Goal: Information Seeking & Learning: Learn about a topic

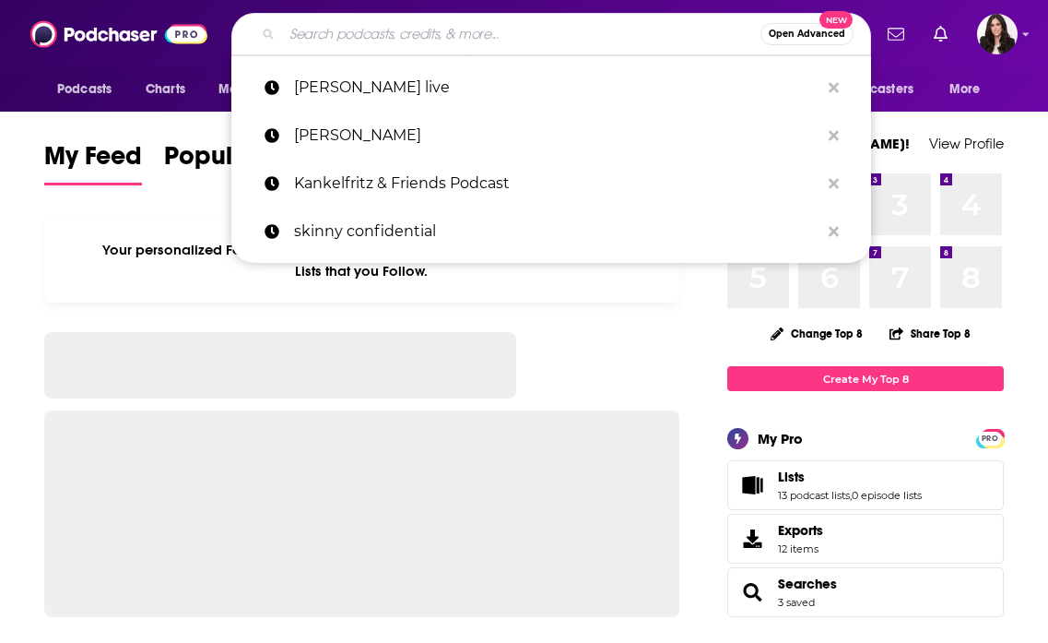
click at [374, 30] on input "Search podcasts, credits, & more..." at bounding box center [521, 34] width 478 height 30
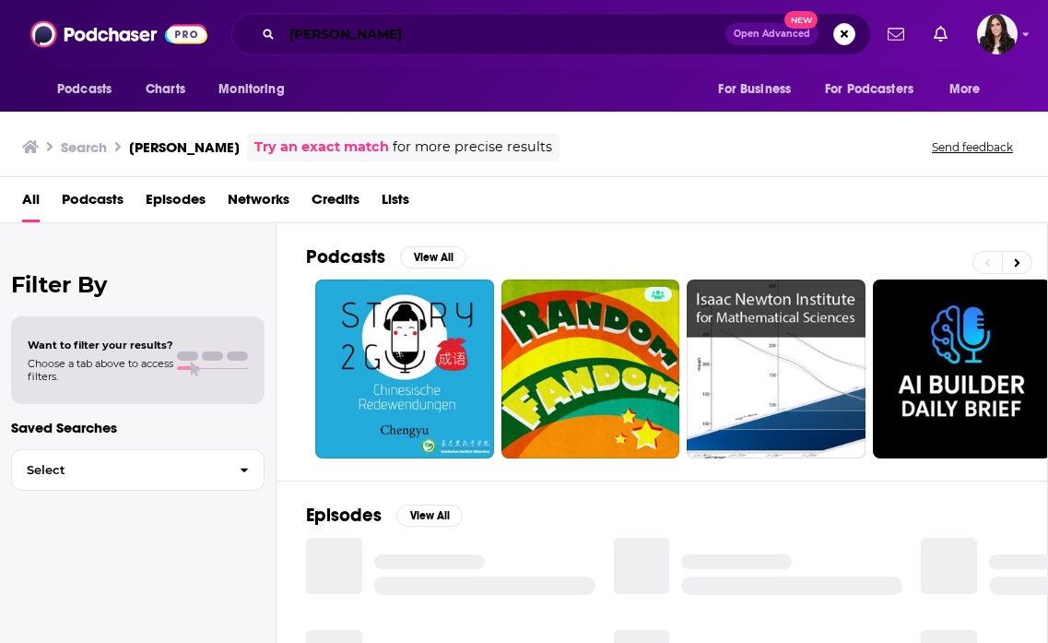
click at [301, 35] on input "[PERSON_NAME]" at bounding box center [503, 34] width 443 height 30
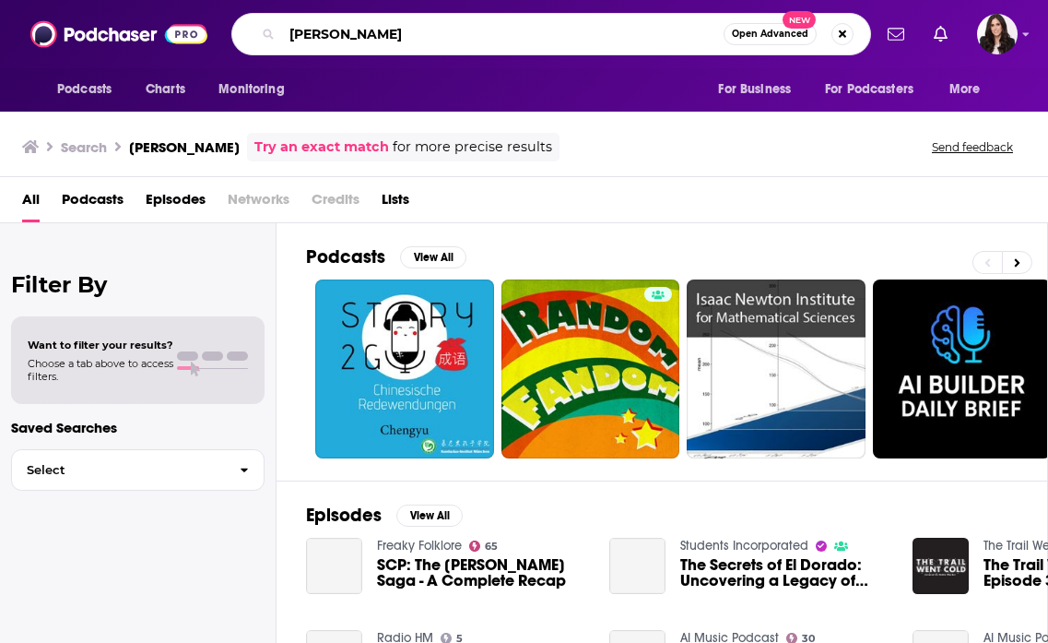
drag, startPoint x: 304, startPoint y: 35, endPoint x: 390, endPoint y: 39, distance: 85.8
click at [390, 39] on input "[PERSON_NAME]" at bounding box center [503, 34] width 442 height 30
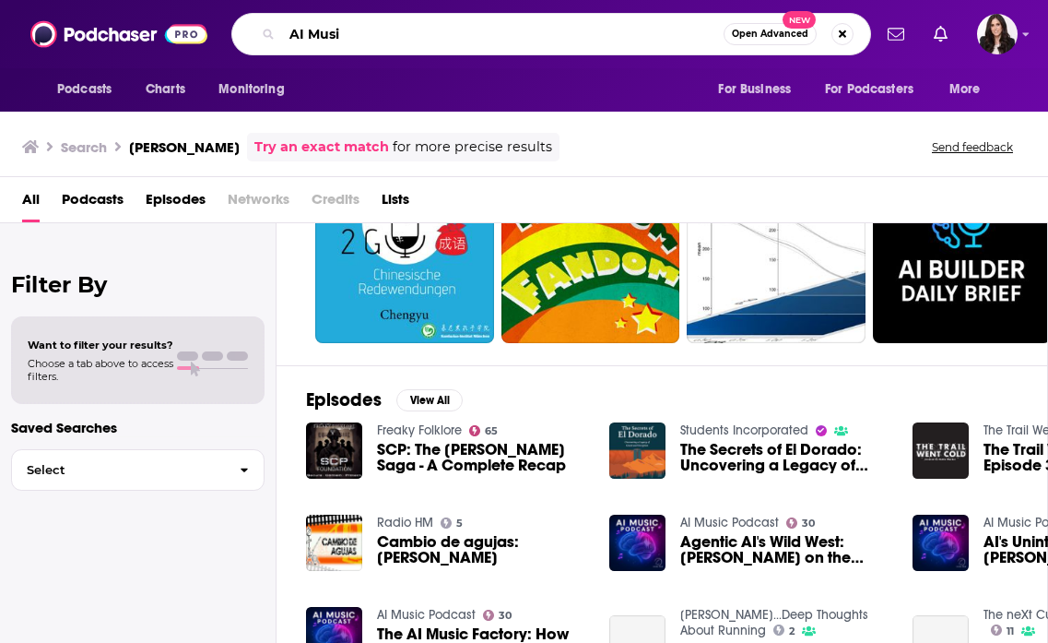
scroll to position [126, 0]
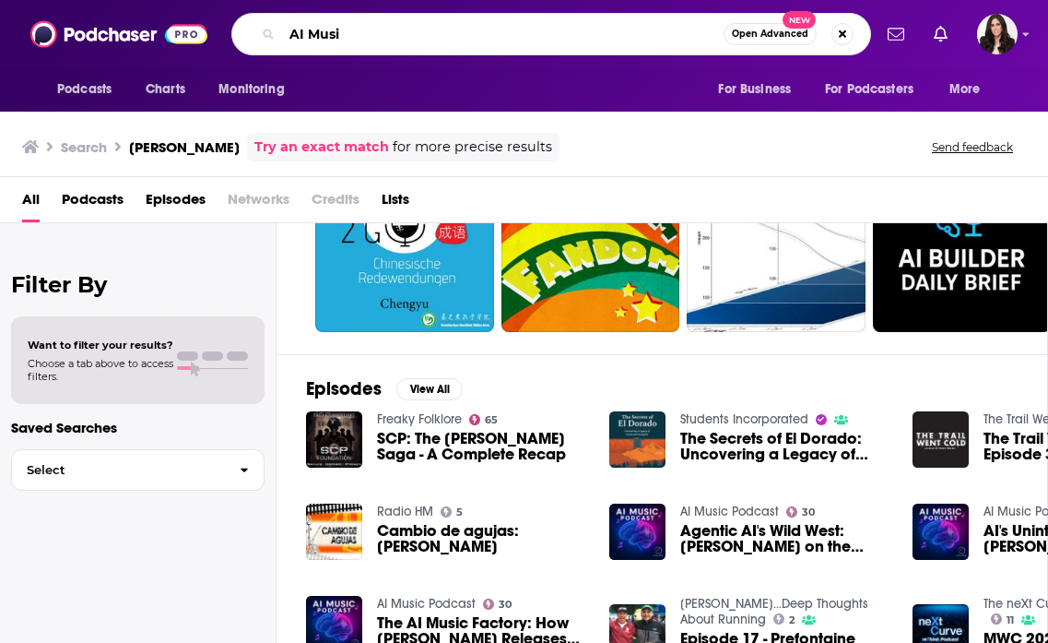
type input "AI Musi"
click at [723, 508] on link "AI Music Podcast" at bounding box center [729, 511] width 99 height 16
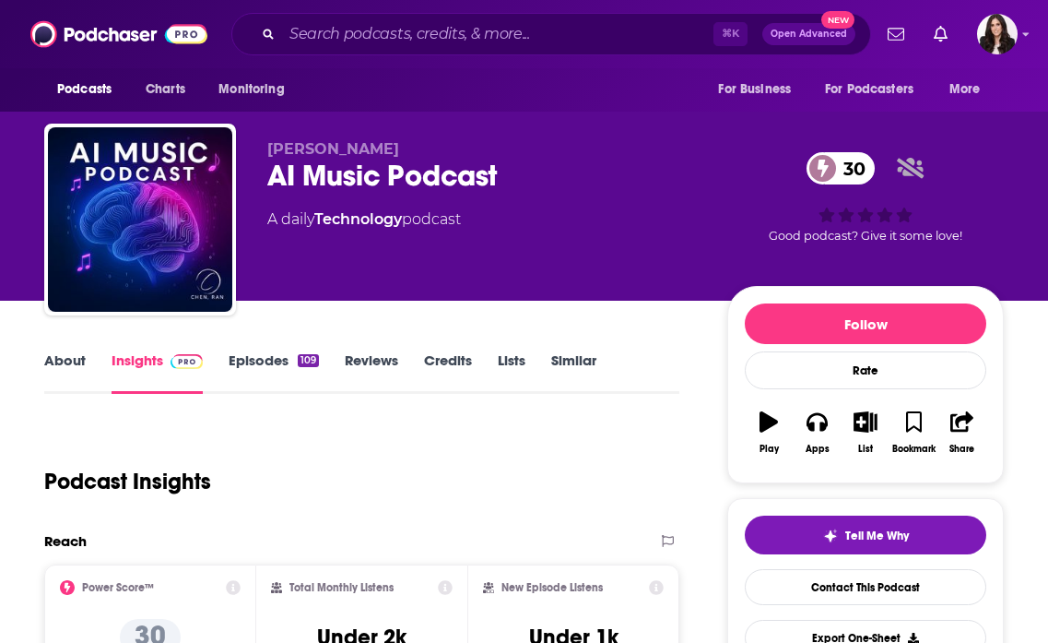
click at [156, 365] on link "Insights" at bounding box center [157, 372] width 91 height 42
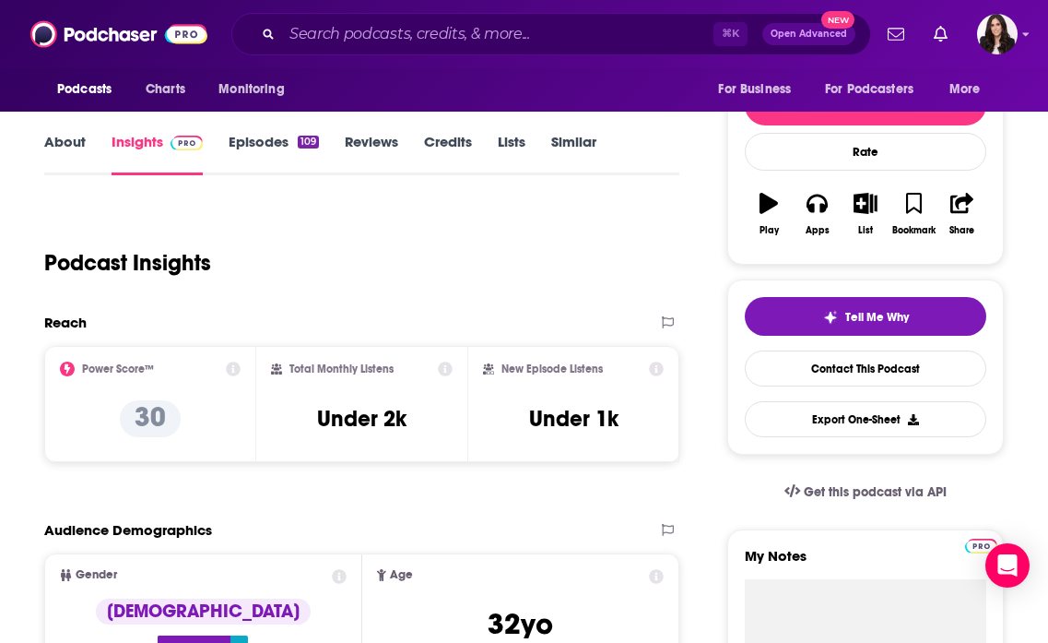
scroll to position [220, 0]
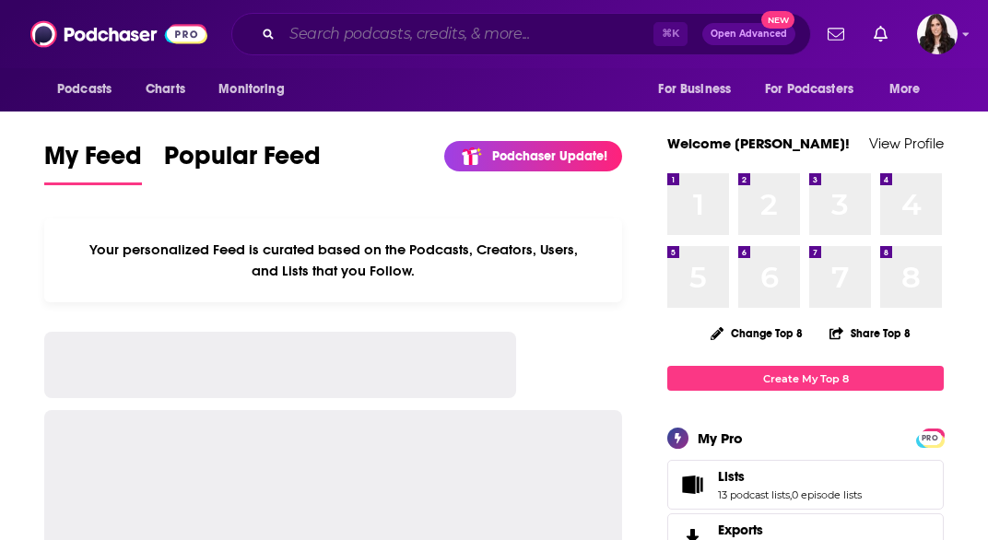
click at [358, 29] on input "Search podcasts, credits, & more..." at bounding box center [468, 34] width 372 height 30
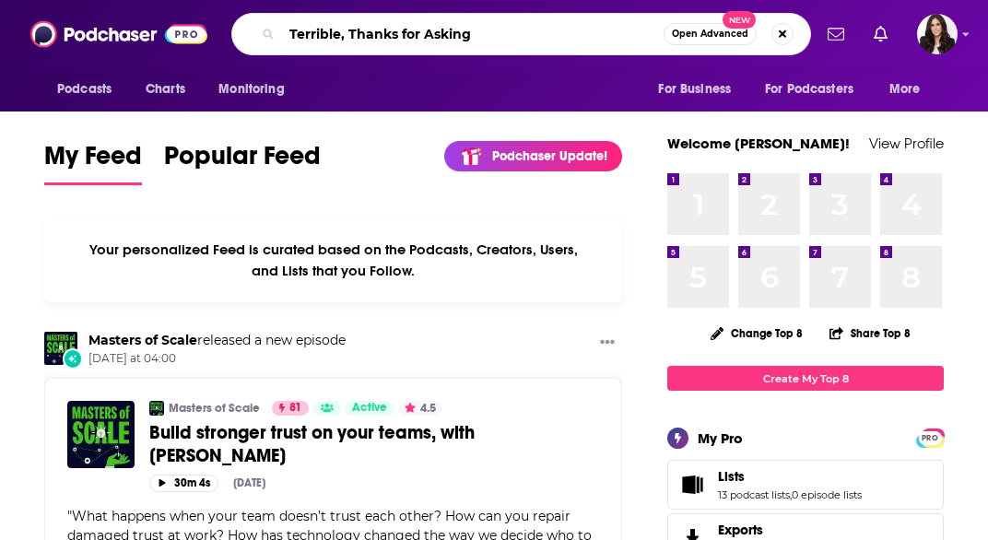
type input "Terrible, Thanks for Asking"
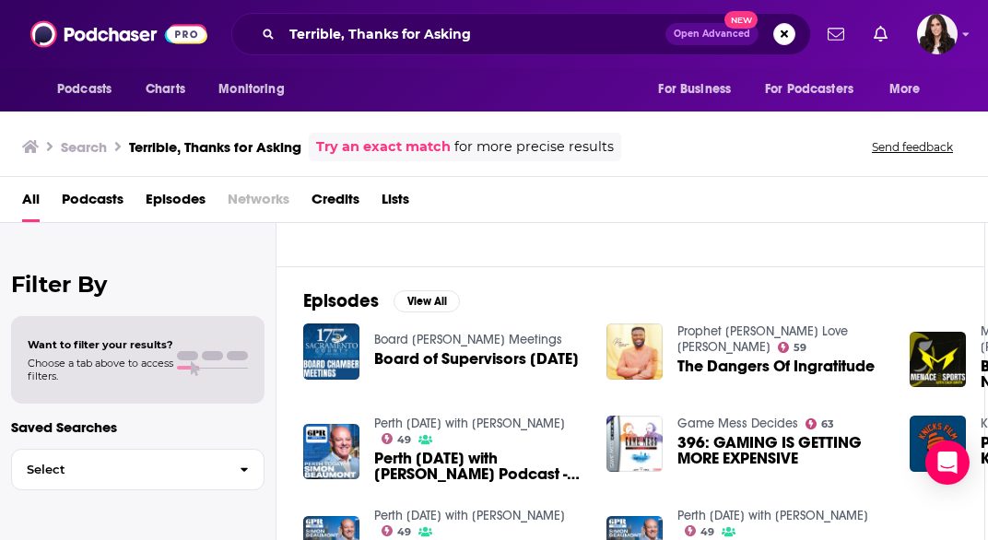
scroll to position [0, 3]
